Goal: Information Seeking & Learning: Understand process/instructions

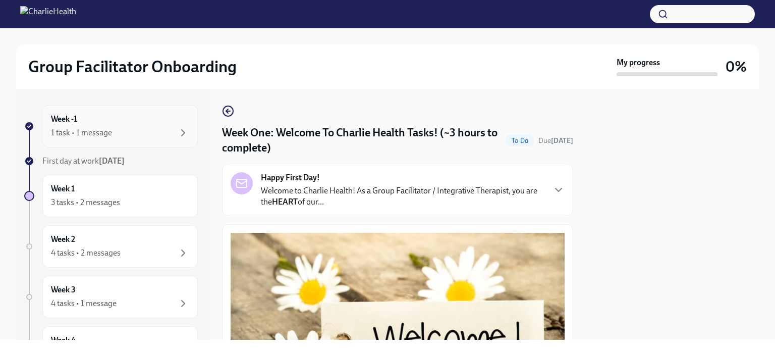
click at [115, 130] on div "1 task • 1 message" at bounding box center [120, 133] width 138 height 12
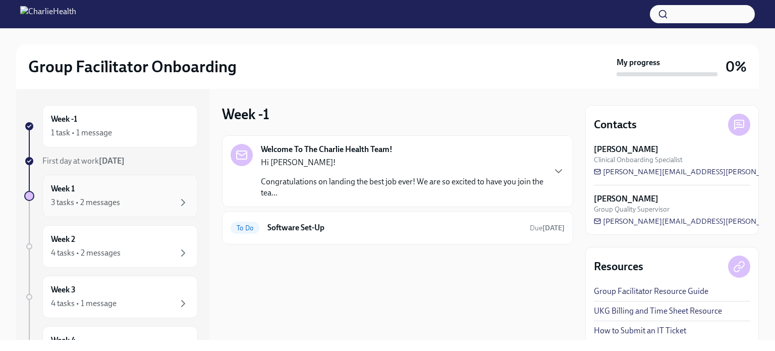
click at [139, 196] on div "3 tasks • 2 messages" at bounding box center [120, 202] width 138 height 12
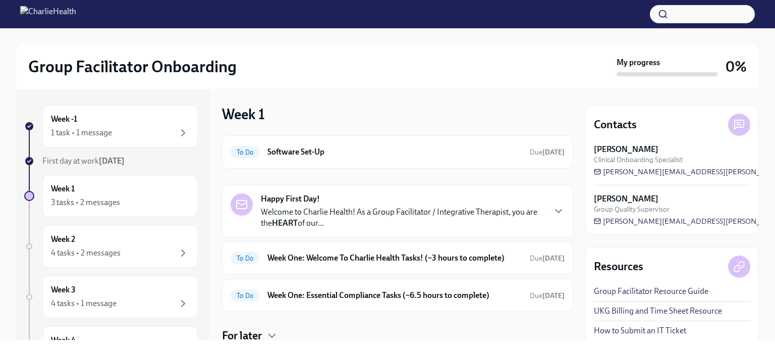
click at [422, 212] on p "Welcome to Charlie Health! As a Group Facilitator / Integrative Therapist, you …" at bounding box center [403, 217] width 284 height 22
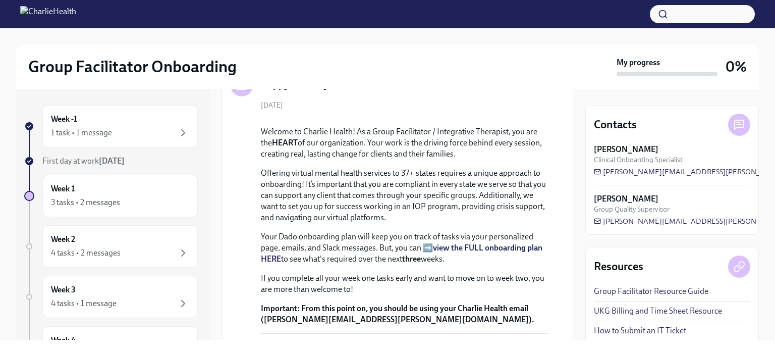
scroll to position [151, 0]
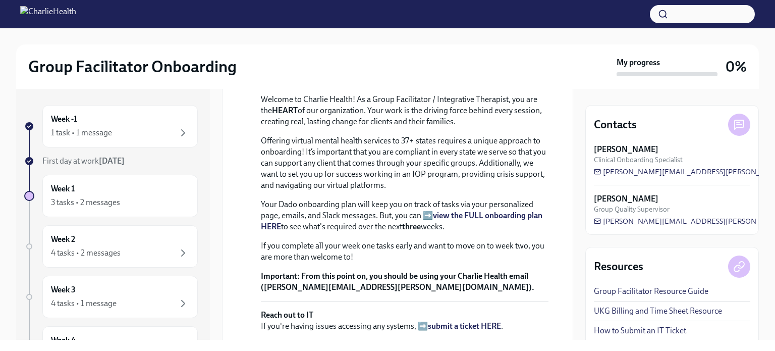
click at [621, 306] on link "UKG Billing and Time Sheet Resource" at bounding box center [658, 310] width 128 height 11
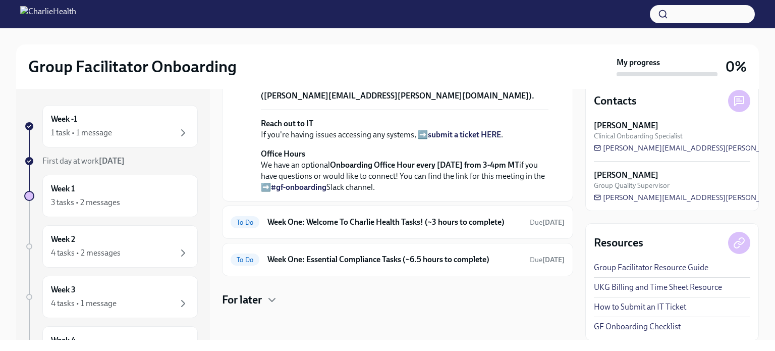
scroll to position [454, 0]
click at [375, 228] on h6 "Week One: Welcome To Charlie Health Tasks! (~3 hours to complete)" at bounding box center [394, 221] width 254 height 11
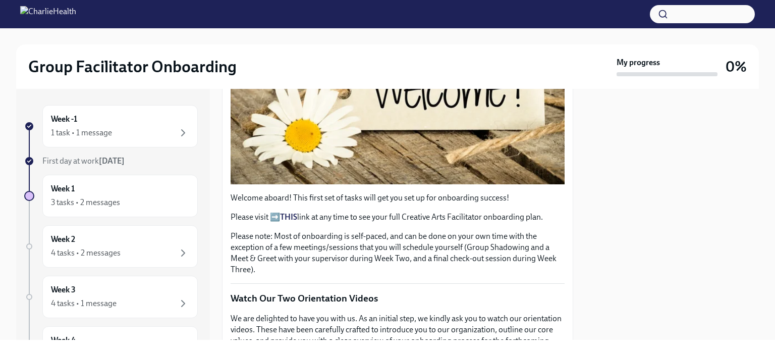
scroll to position [252, 0]
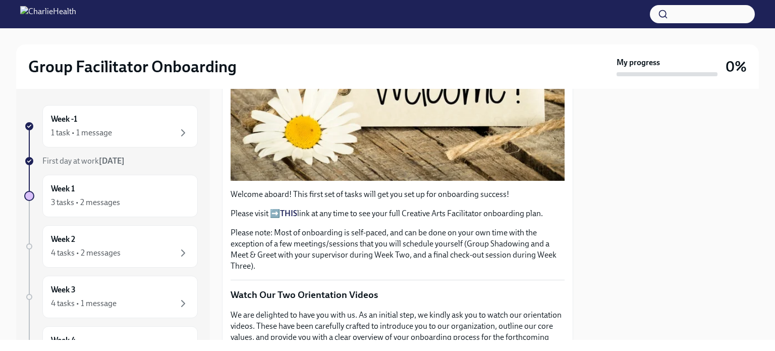
click at [76, 11] on img at bounding box center [48, 14] width 56 height 16
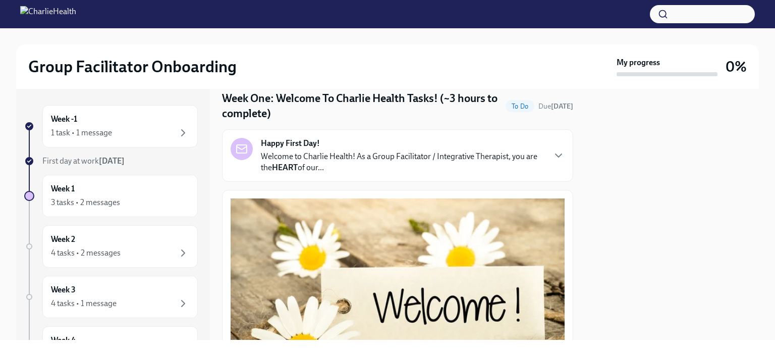
scroll to position [0, 0]
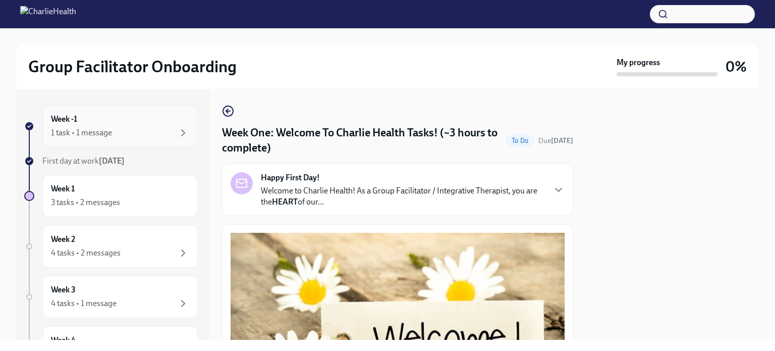
click at [132, 134] on div "1 task • 1 message" at bounding box center [120, 133] width 138 height 12
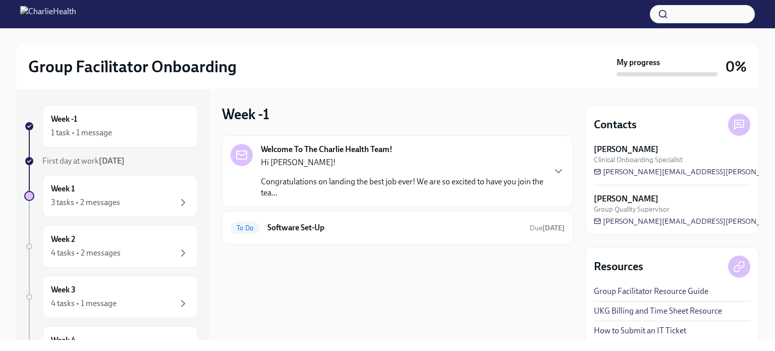
click at [165, 66] on h2 "Group Facilitator Onboarding" at bounding box center [132, 67] width 208 height 20
click at [418, 170] on div "Hi Amalia! Congratulations on landing the best job ever! We are so excited to h…" at bounding box center [403, 177] width 284 height 41
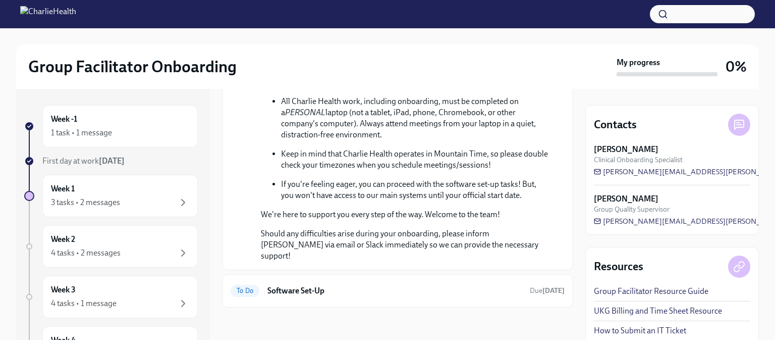
scroll to position [446, 0]
click at [118, 129] on div "1 task • 1 message" at bounding box center [120, 133] width 138 height 12
click at [155, 192] on div "Week 1 3 tasks • 2 messages" at bounding box center [120, 195] width 138 height 25
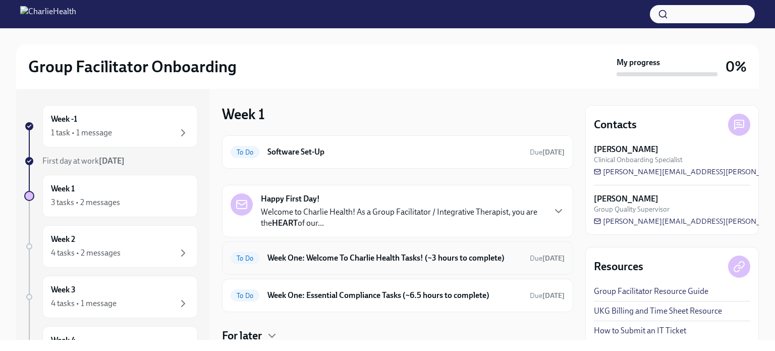
click at [362, 261] on h6 "Week One: Welcome To Charlie Health Tasks! (~3 hours to complete)" at bounding box center [394, 257] width 254 height 11
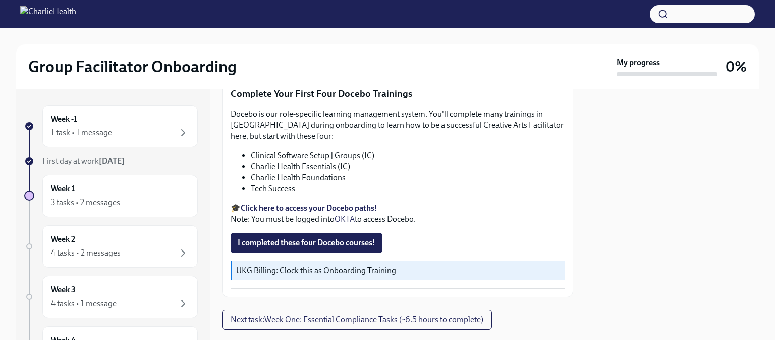
scroll to position [1368, 0]
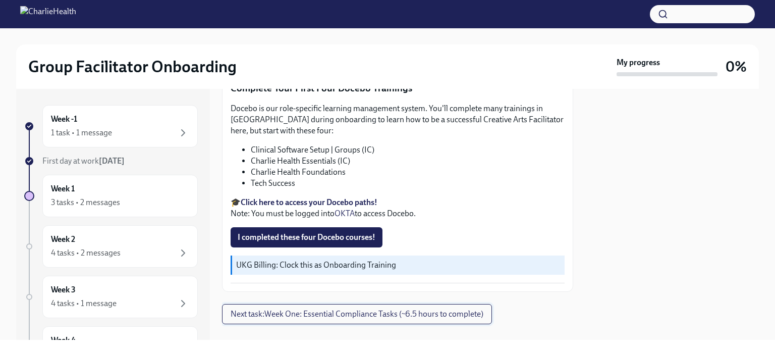
click at [390, 309] on span "Next task : Week One: Essential Compliance Tasks (~6.5 hours to complete)" at bounding box center [357, 314] width 253 height 10
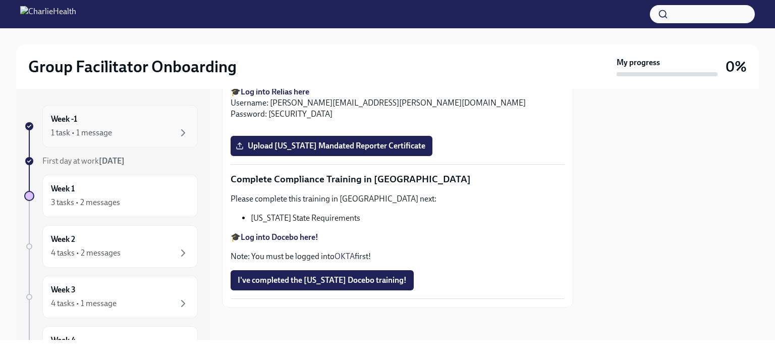
click at [131, 130] on div "1 task • 1 message" at bounding box center [120, 133] width 138 height 12
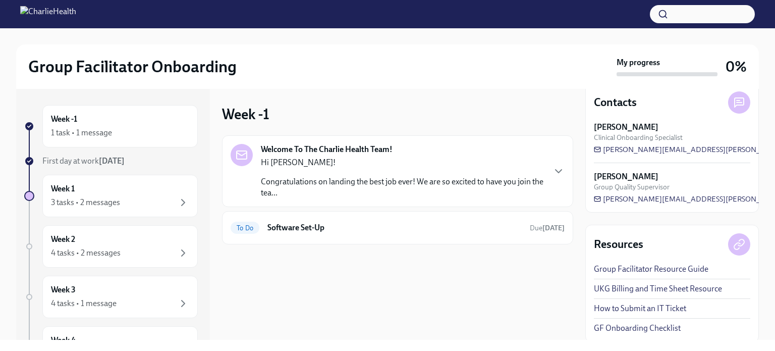
scroll to position [24, 0]
click at [76, 14] on img at bounding box center [48, 14] width 56 height 16
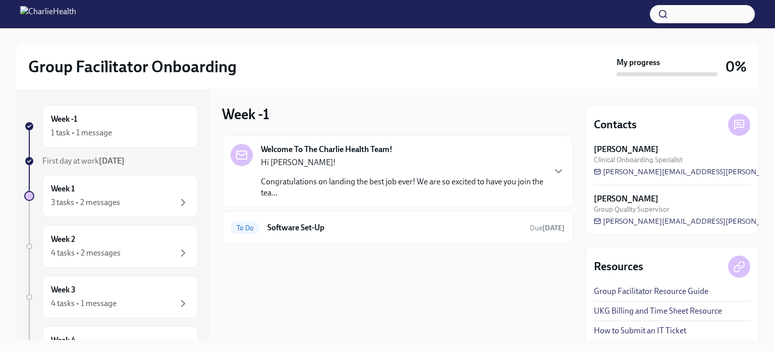
click at [373, 166] on p "Hi [PERSON_NAME]!" at bounding box center [403, 162] width 284 height 11
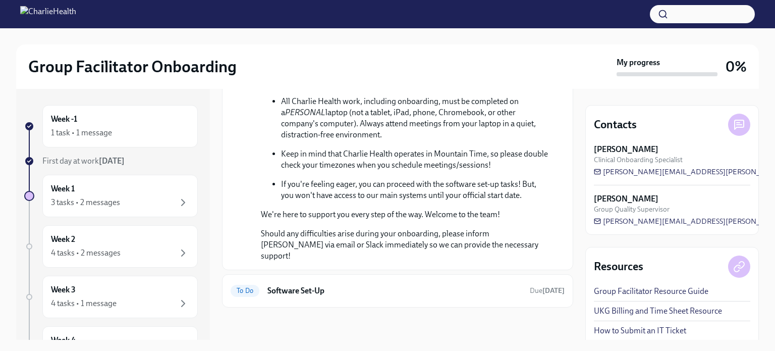
scroll to position [446, 0]
click at [123, 195] on div "Week 1 3 tasks • 2 messages" at bounding box center [120, 195] width 138 height 25
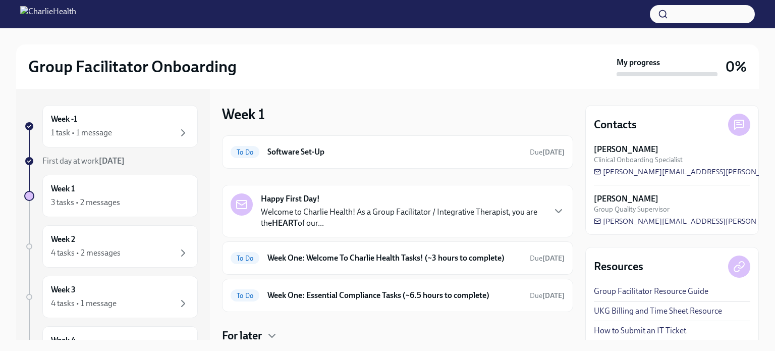
click at [322, 202] on div "Happy First Day! Welcome to Charlie Health! As a Group Facilitator / Integrativ…" at bounding box center [403, 210] width 284 height 35
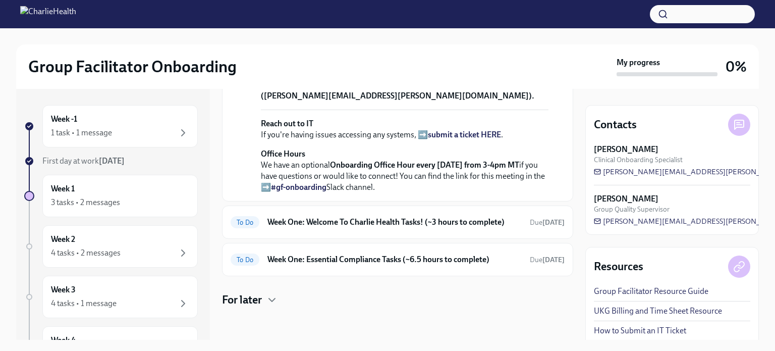
scroll to position [460, 0]
click at [423, 225] on h6 "Week One: Welcome To Charlie Health Tasks! (~3 hours to complete)" at bounding box center [394, 221] width 254 height 11
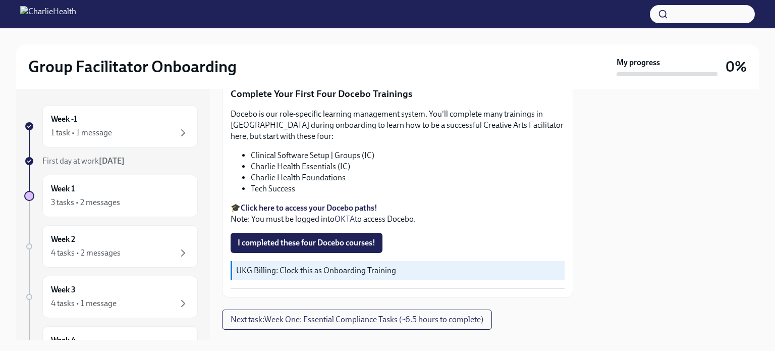
scroll to position [1368, 0]
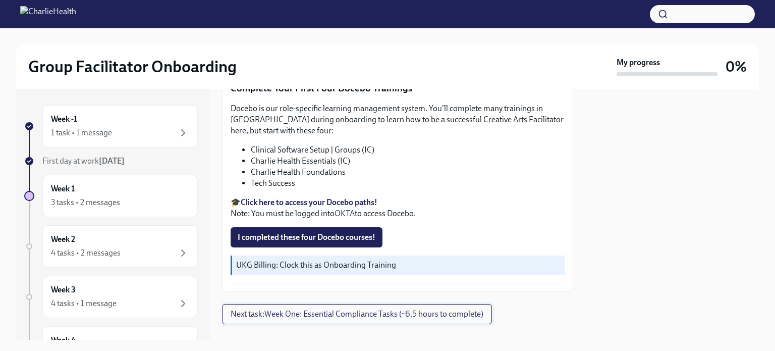
click at [396, 304] on button "Next task : Week One: Essential Compliance Tasks (~6.5 hours to complete)" at bounding box center [357, 314] width 270 height 20
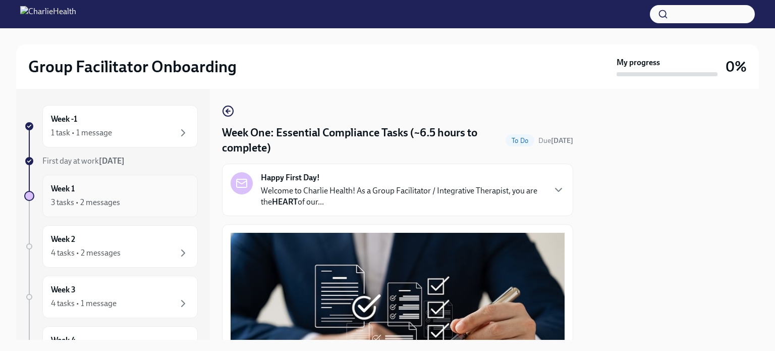
click at [171, 192] on div "Week 1 3 tasks • 2 messages" at bounding box center [120, 195] width 138 height 25
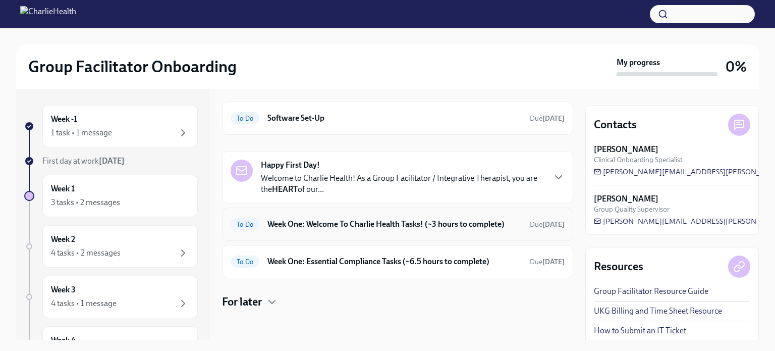
scroll to position [34, 0]
click at [275, 300] on icon "button" at bounding box center [272, 301] width 12 height 12
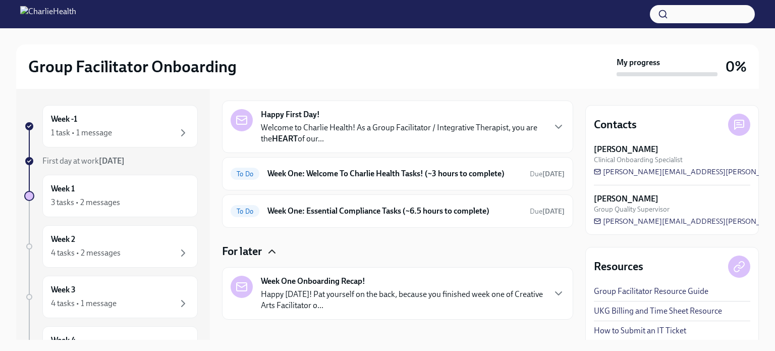
scroll to position [95, 0]
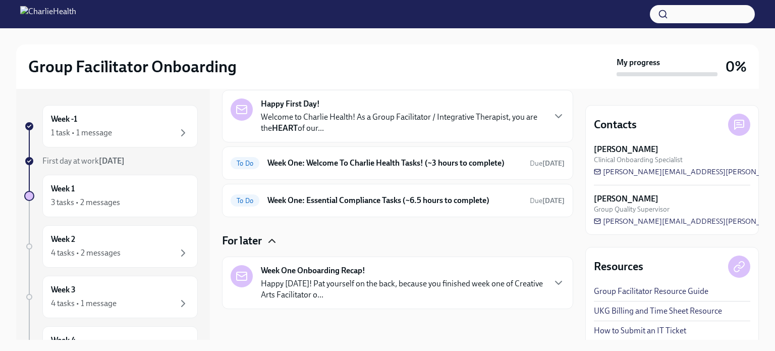
click at [456, 61] on div "Group Facilitator Onboarding" at bounding box center [320, 67] width 584 height 20
